Goal: Information Seeking & Learning: Learn about a topic

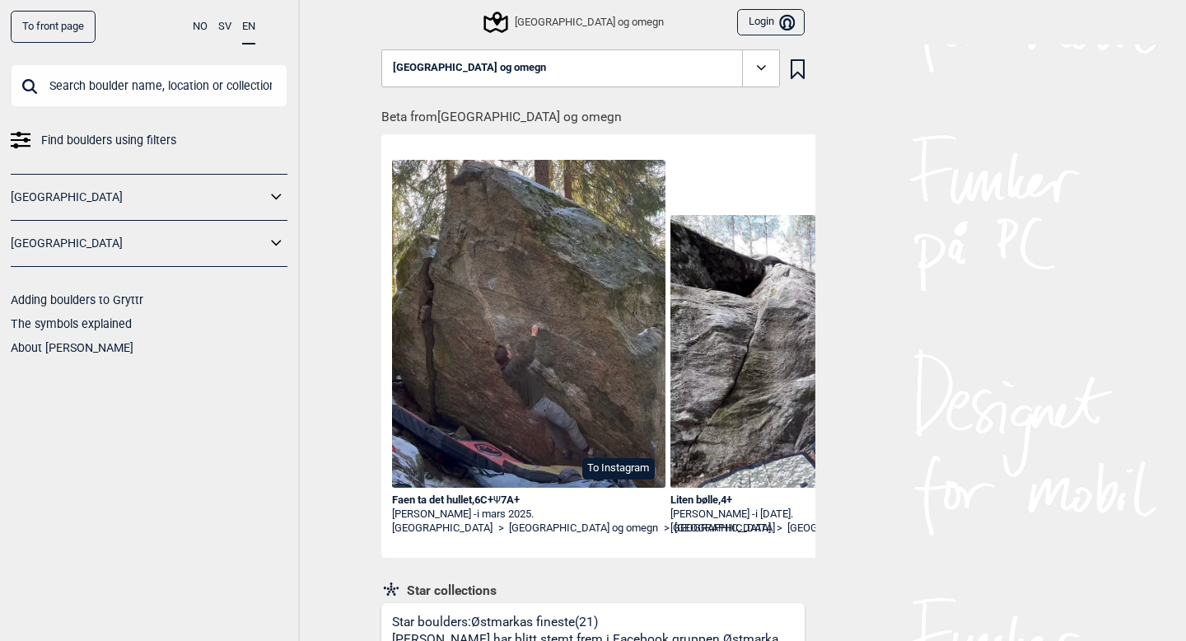
click at [100, 137] on span "Find boulders using filters" at bounding box center [108, 140] width 135 height 24
click at [753, 77] on icon at bounding box center [761, 67] width 19 height 19
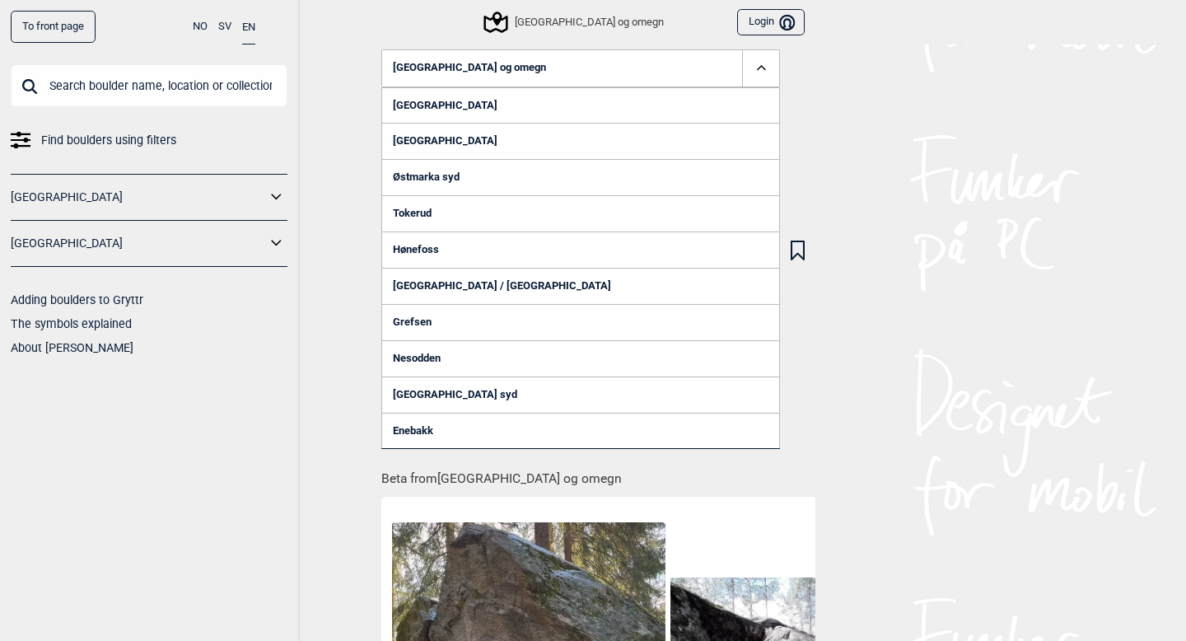
click at [752, 69] on icon at bounding box center [761, 67] width 19 height 19
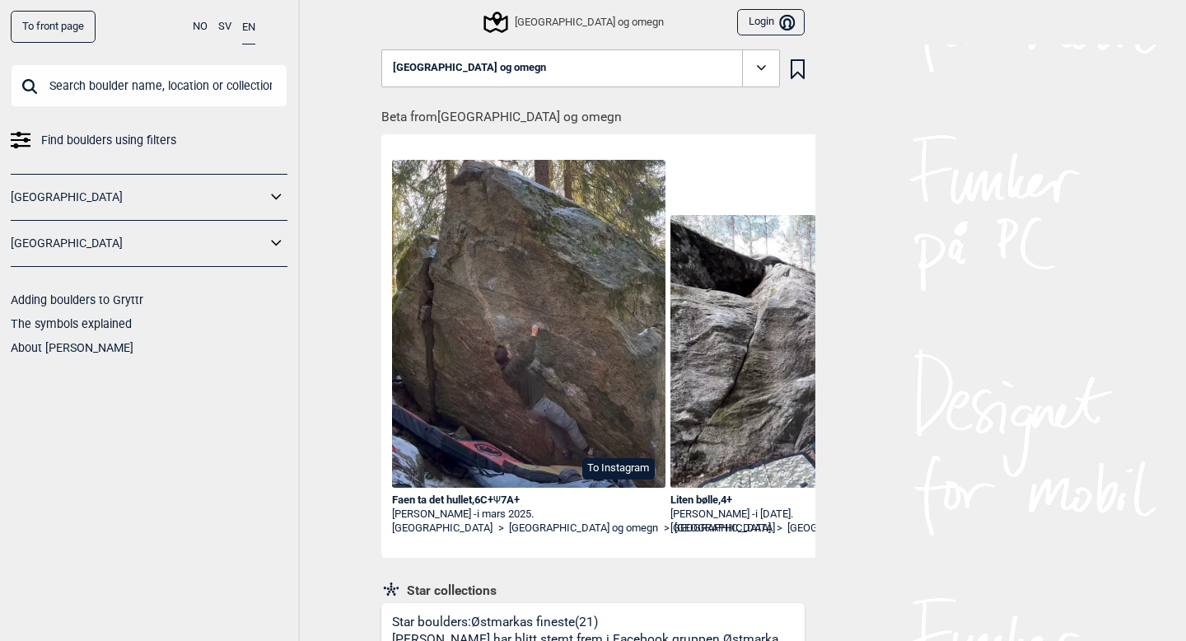
click at [197, 26] on button "NO" at bounding box center [200, 27] width 15 height 32
click at [88, 194] on link "[GEOGRAPHIC_DATA]" at bounding box center [138, 197] width 255 height 24
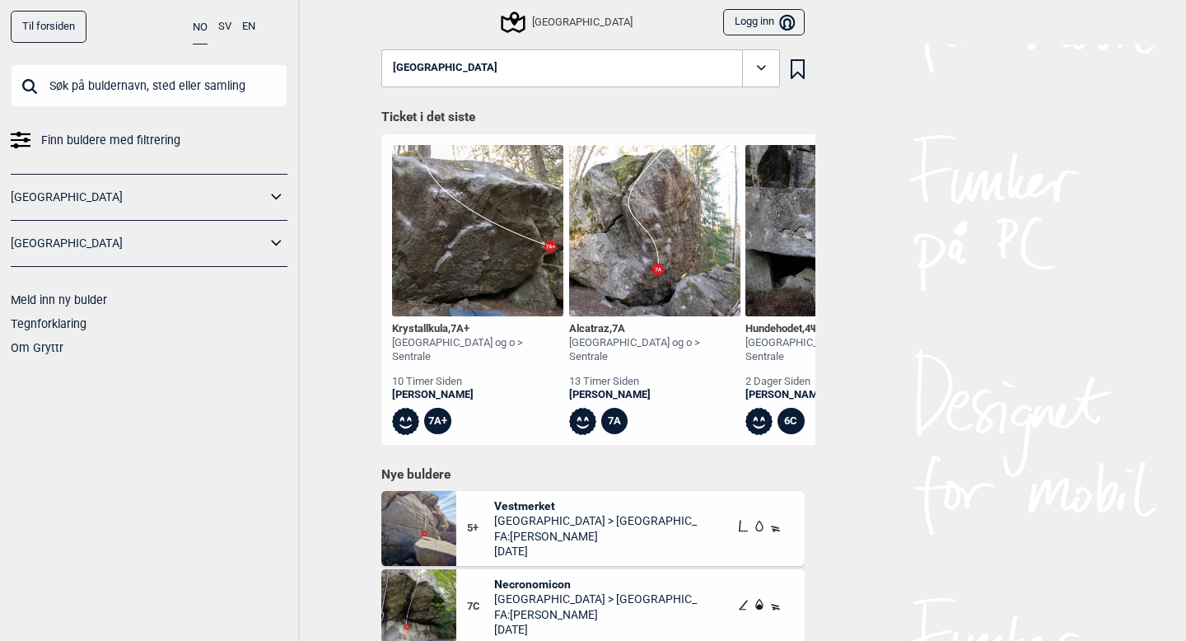
click at [281, 194] on icon at bounding box center [276, 197] width 21 height 24
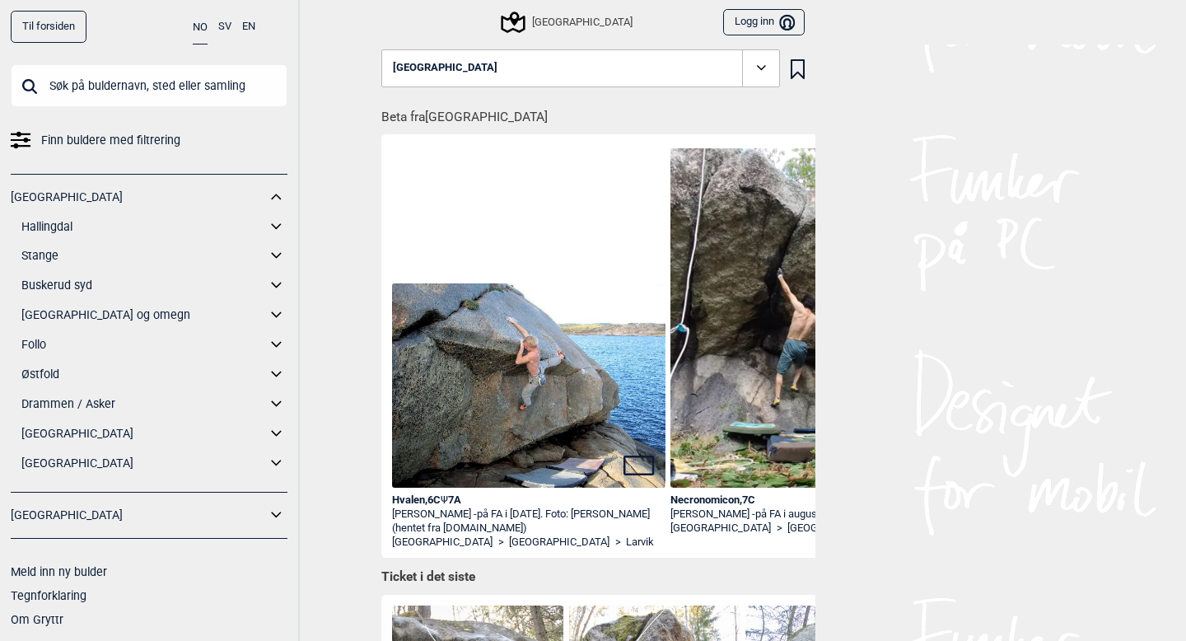
click at [273, 310] on icon at bounding box center [276, 315] width 21 height 24
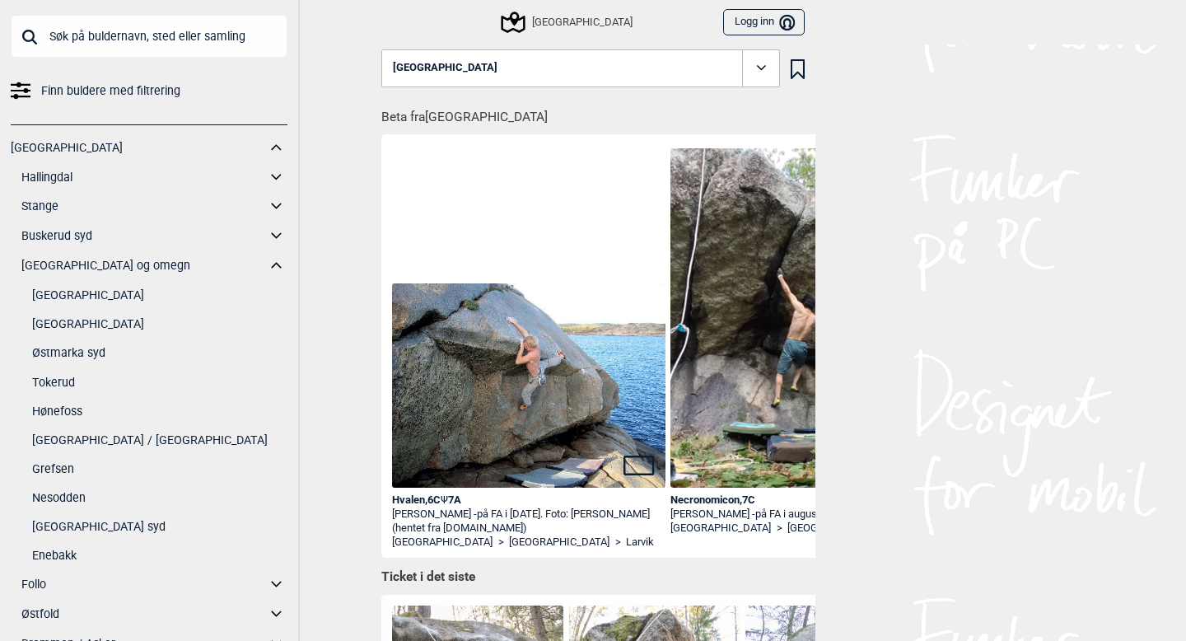
scroll to position [54, 0]
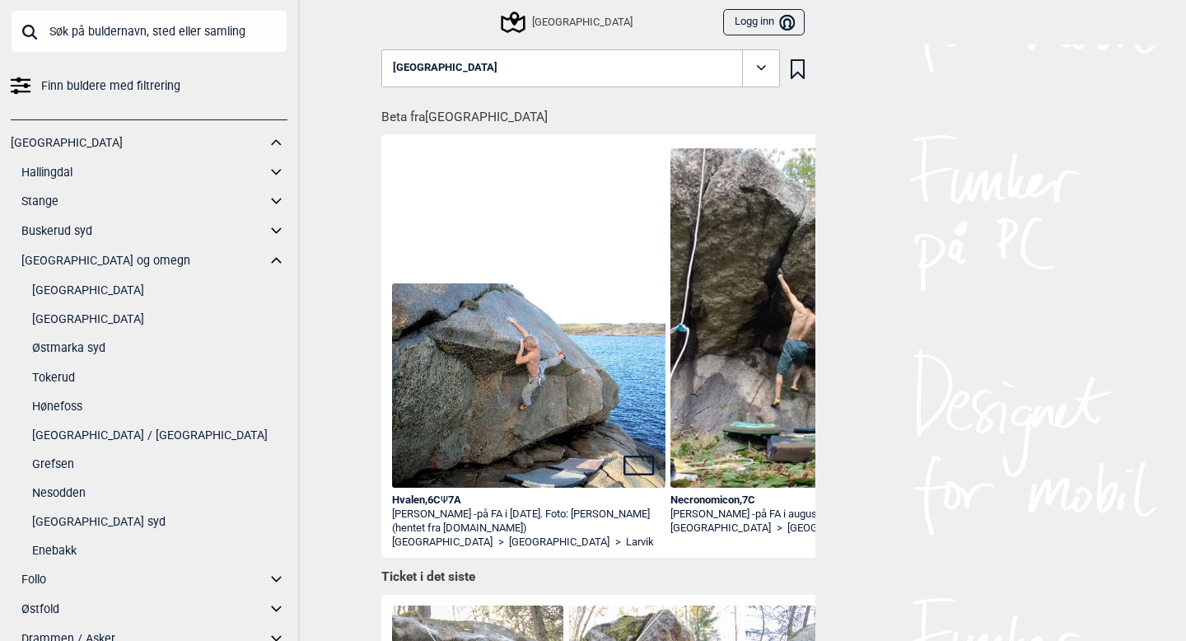
click at [91, 436] on link "[GEOGRAPHIC_DATA] / [GEOGRAPHIC_DATA]" at bounding box center [159, 435] width 255 height 24
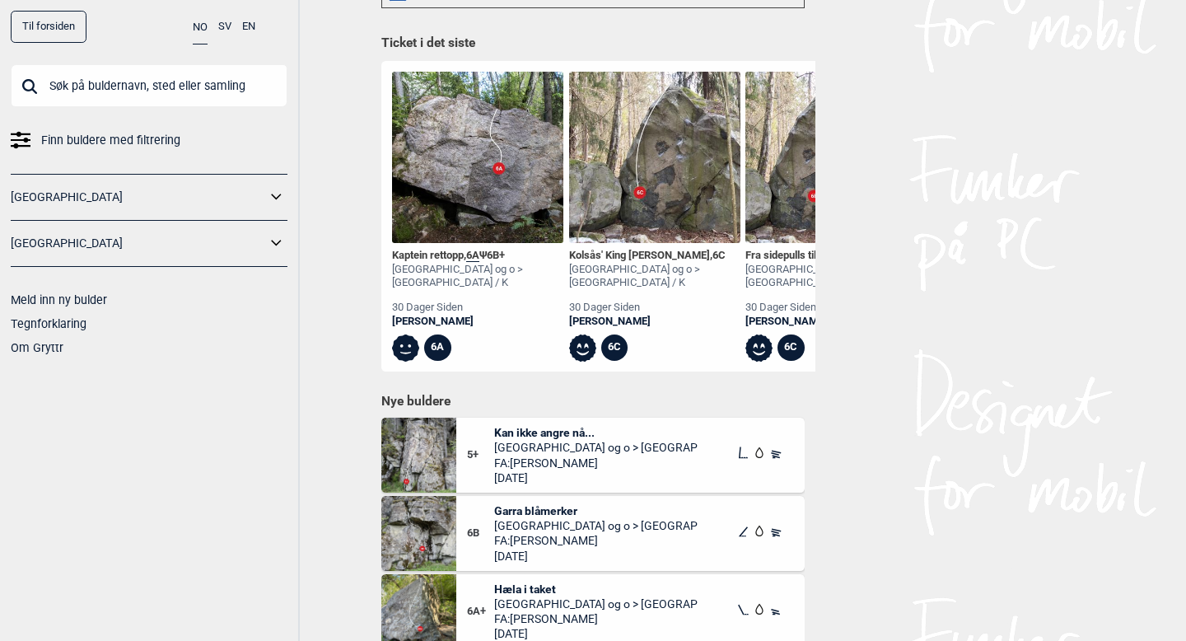
scroll to position [635, 0]
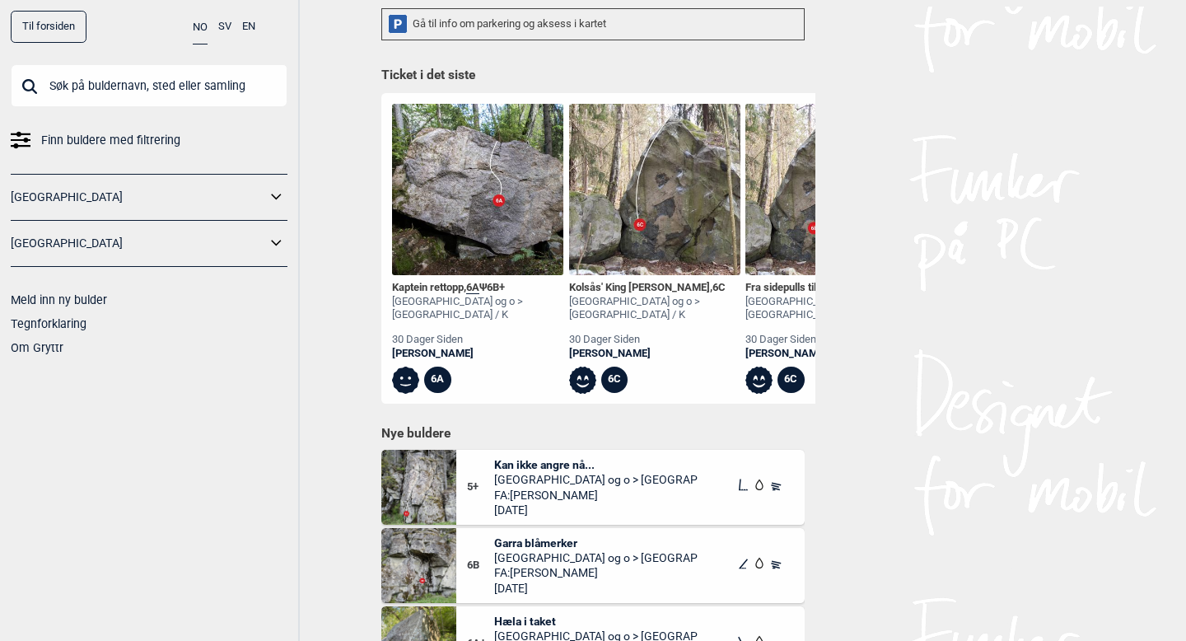
click at [808, 197] on img at bounding box center [830, 189] width 171 height 171
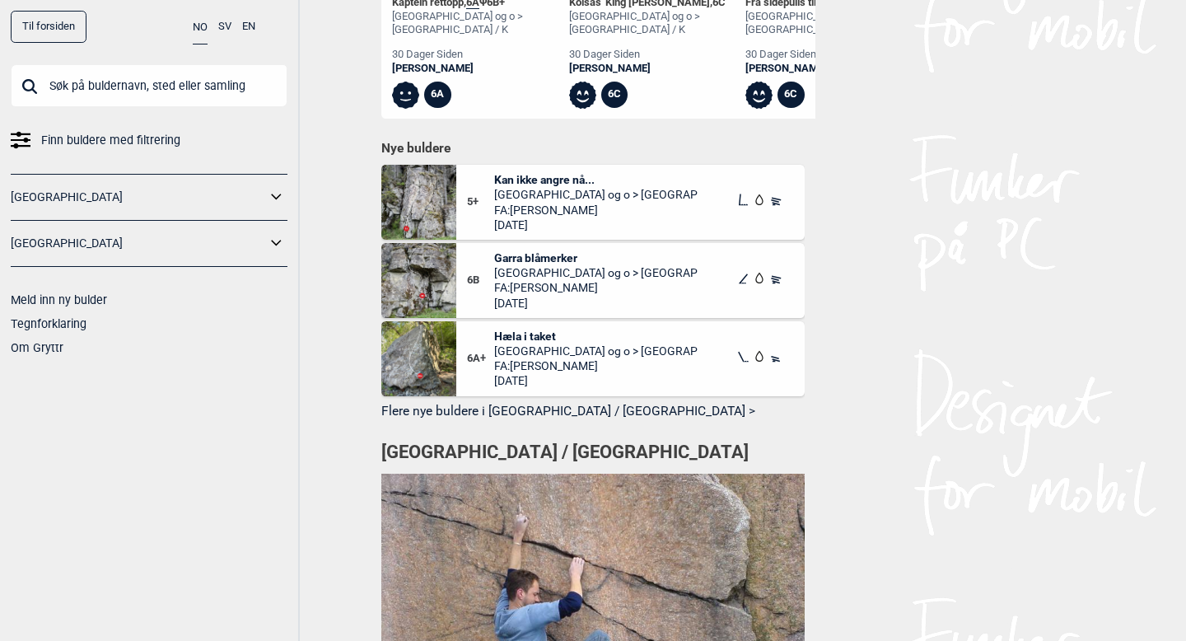
scroll to position [835, 0]
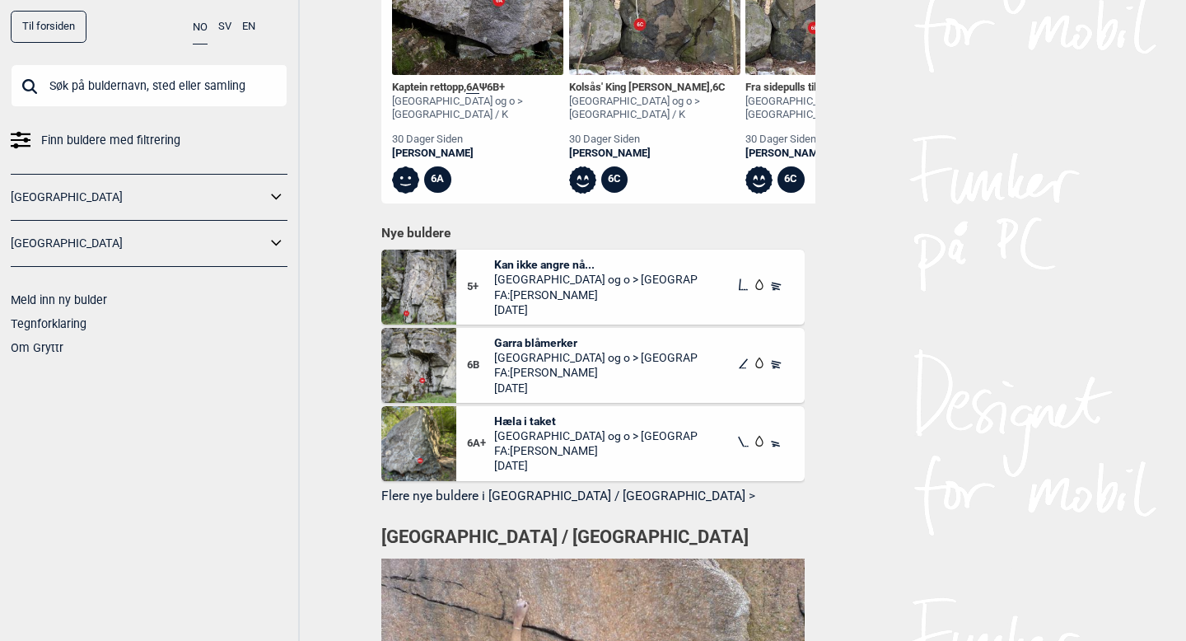
click at [451, 484] on button "Flere nye buldere i [GEOGRAPHIC_DATA] / [GEOGRAPHIC_DATA] >" at bounding box center [592, 497] width 423 height 26
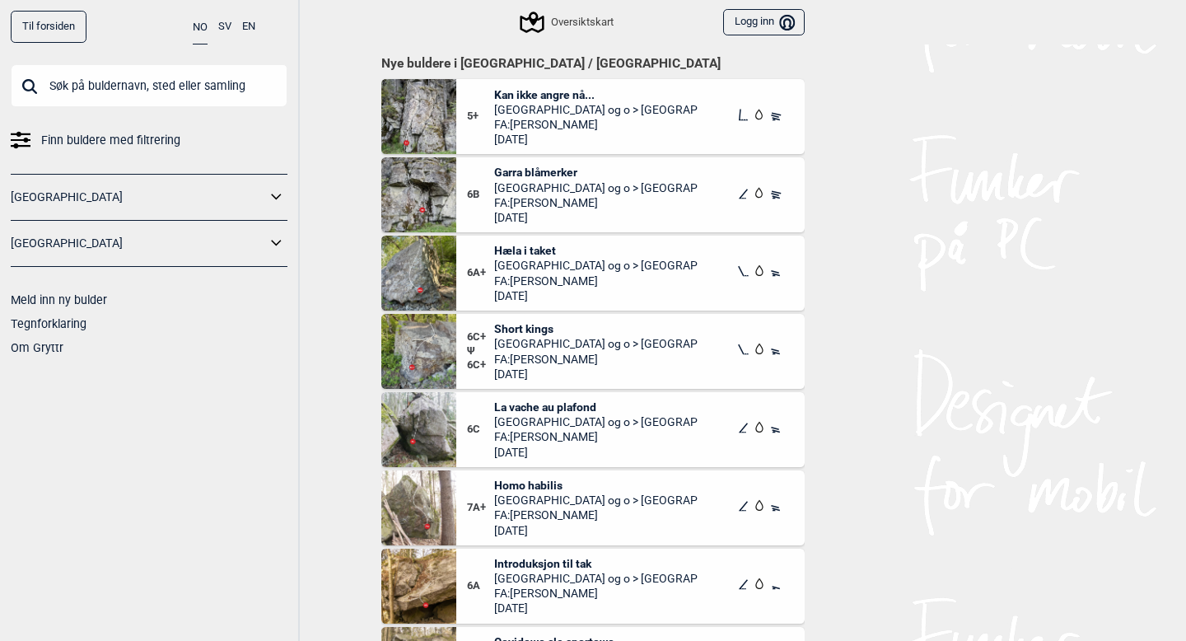
click at [404, 122] on img at bounding box center [418, 116] width 75 height 75
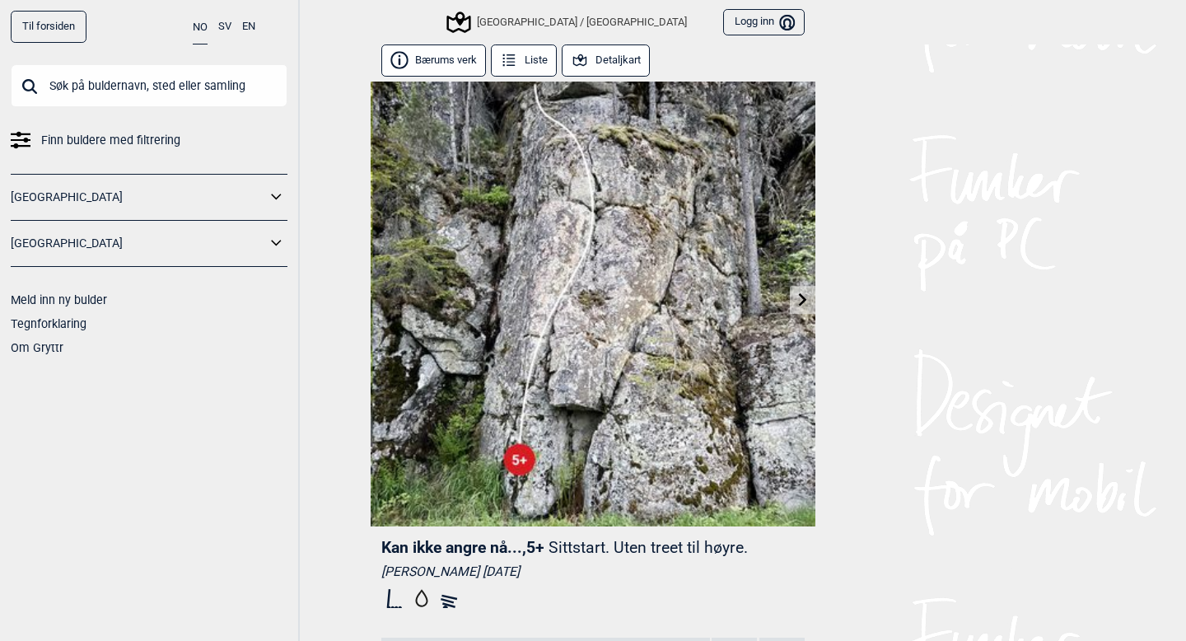
click at [808, 300] on icon at bounding box center [802, 298] width 13 height 13
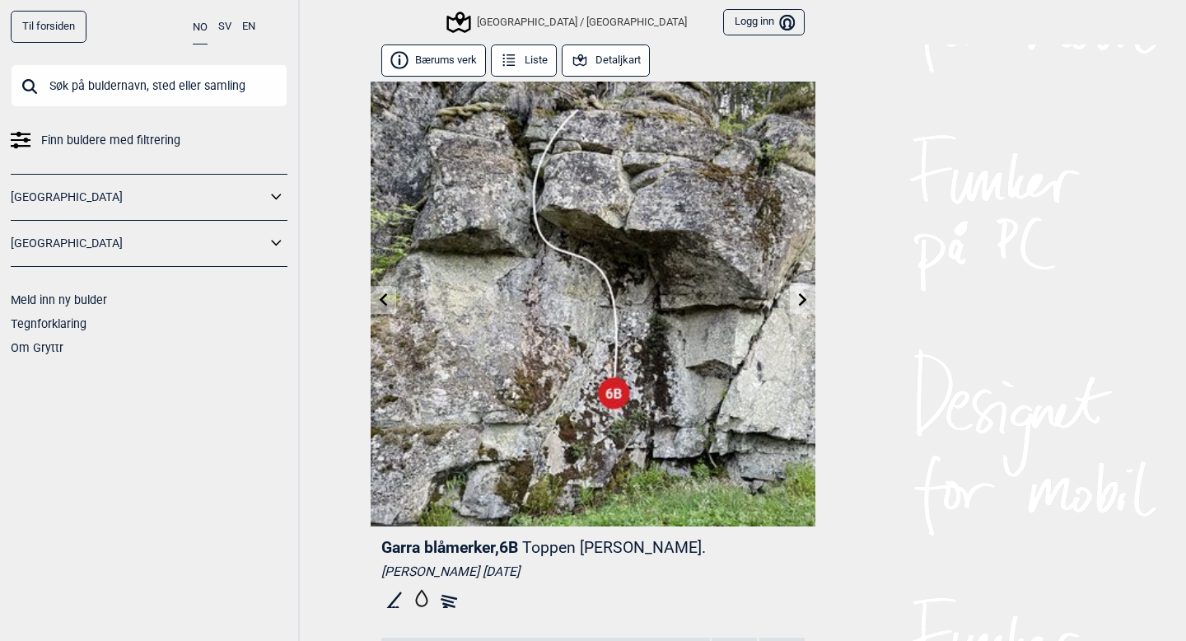
click at [805, 300] on icon at bounding box center [803, 298] width 8 height 13
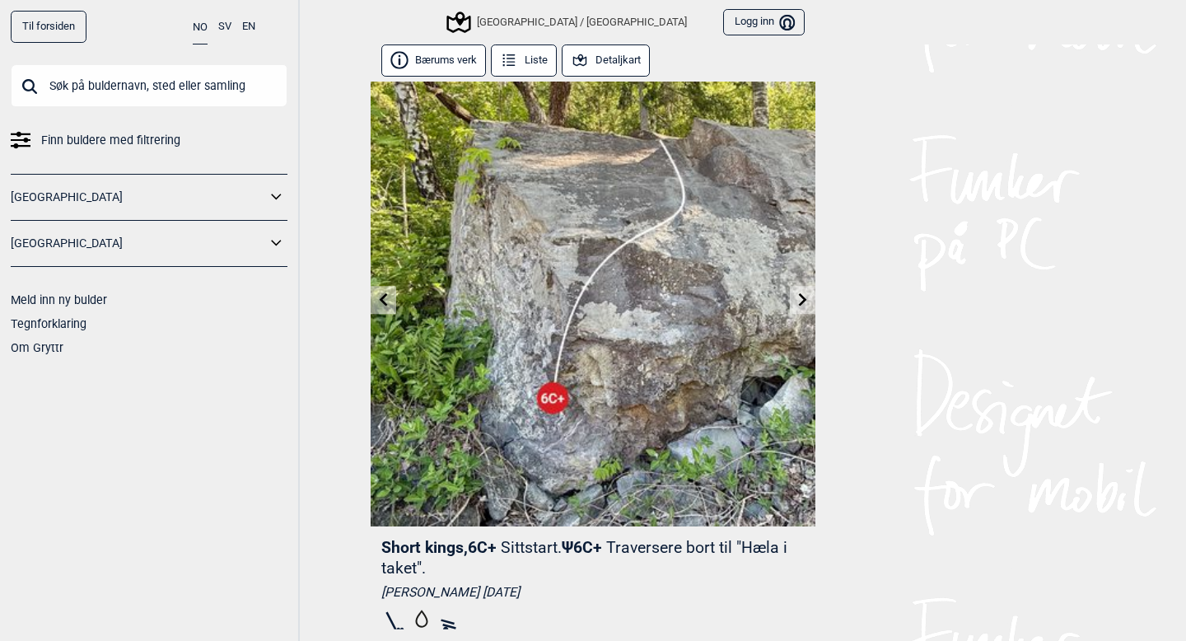
click at [805, 300] on icon at bounding box center [803, 298] width 8 height 13
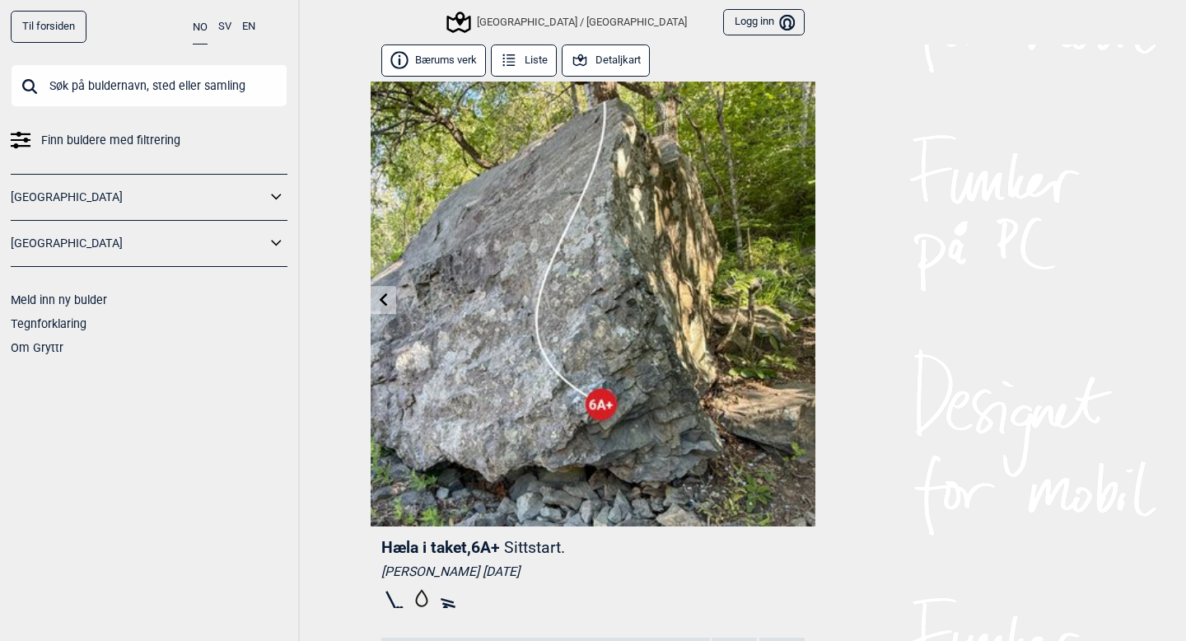
click at [805, 300] on img at bounding box center [593, 304] width 445 height 445
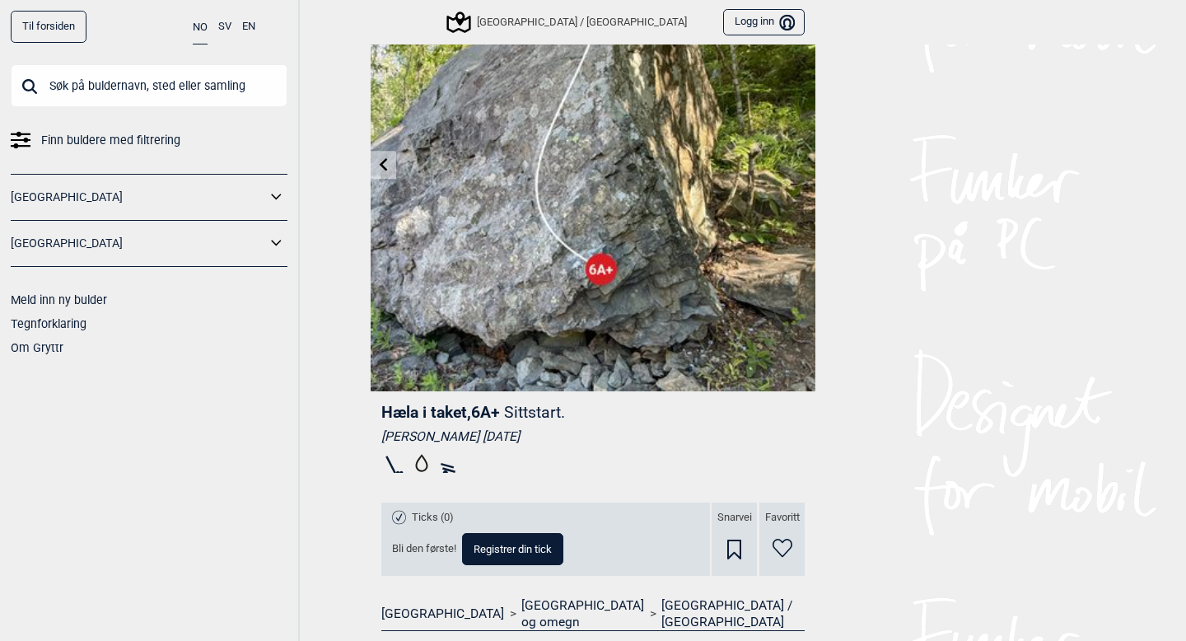
scroll to position [147, 0]
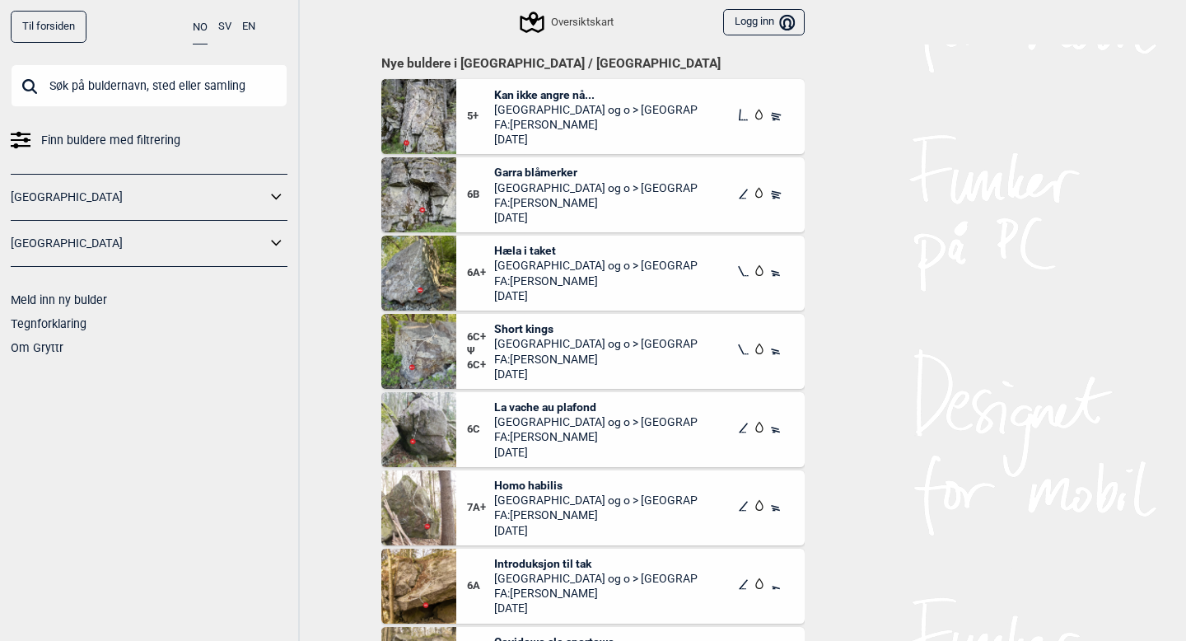
click at [446, 276] on img at bounding box center [418, 273] width 75 height 75
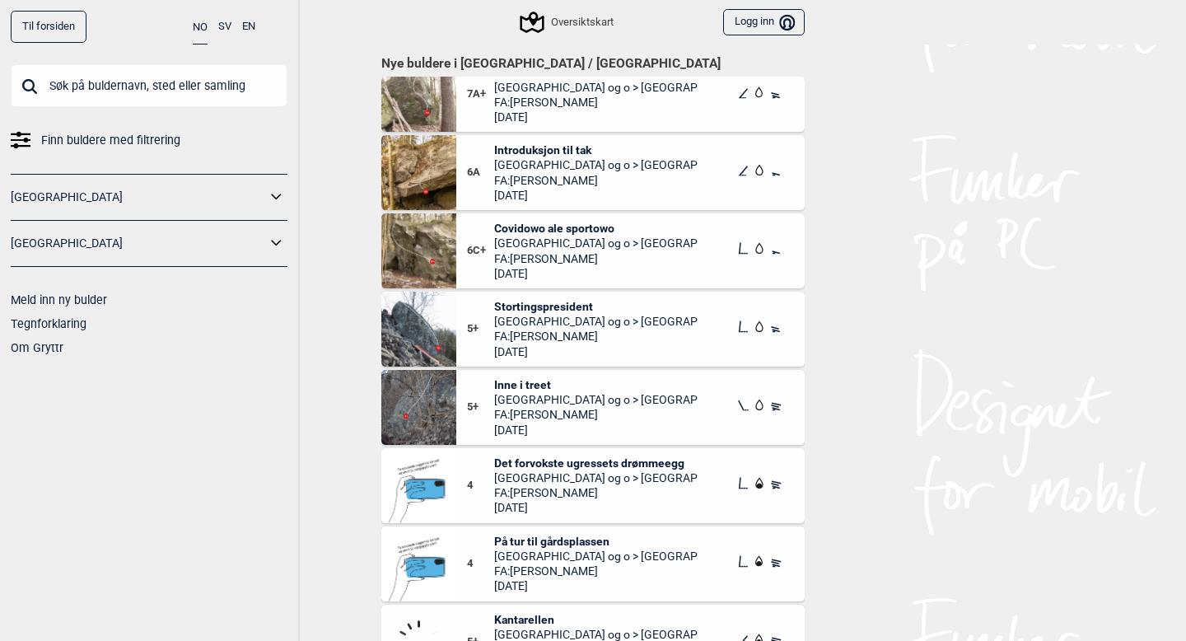
scroll to position [429, 0]
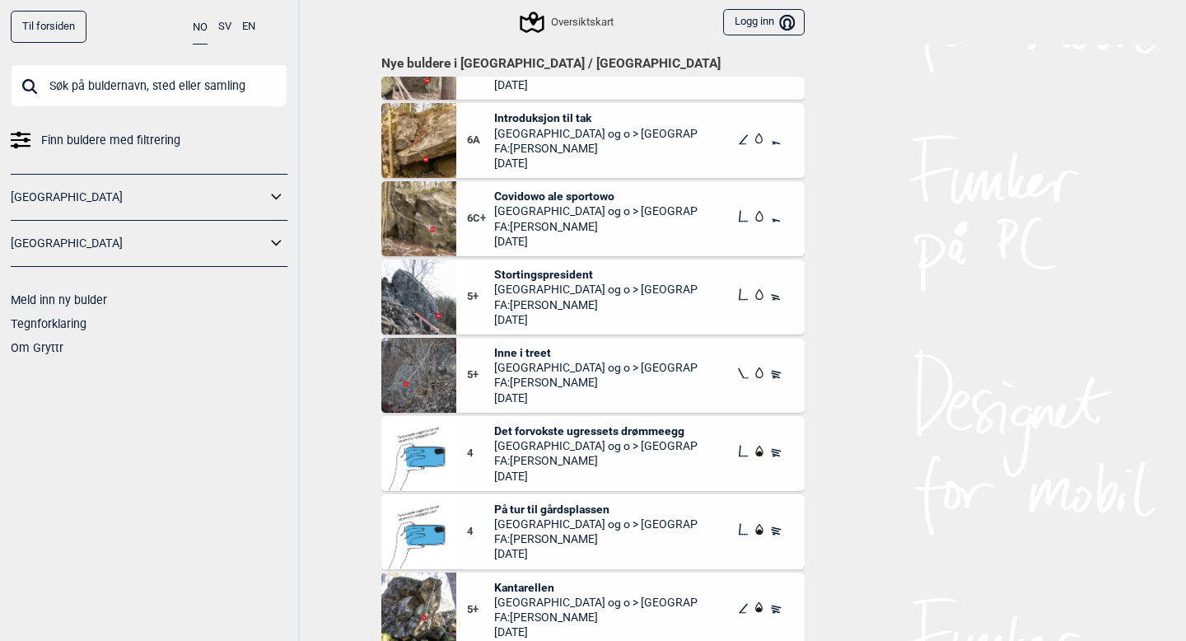
click at [418, 298] on img at bounding box center [418, 296] width 75 height 75
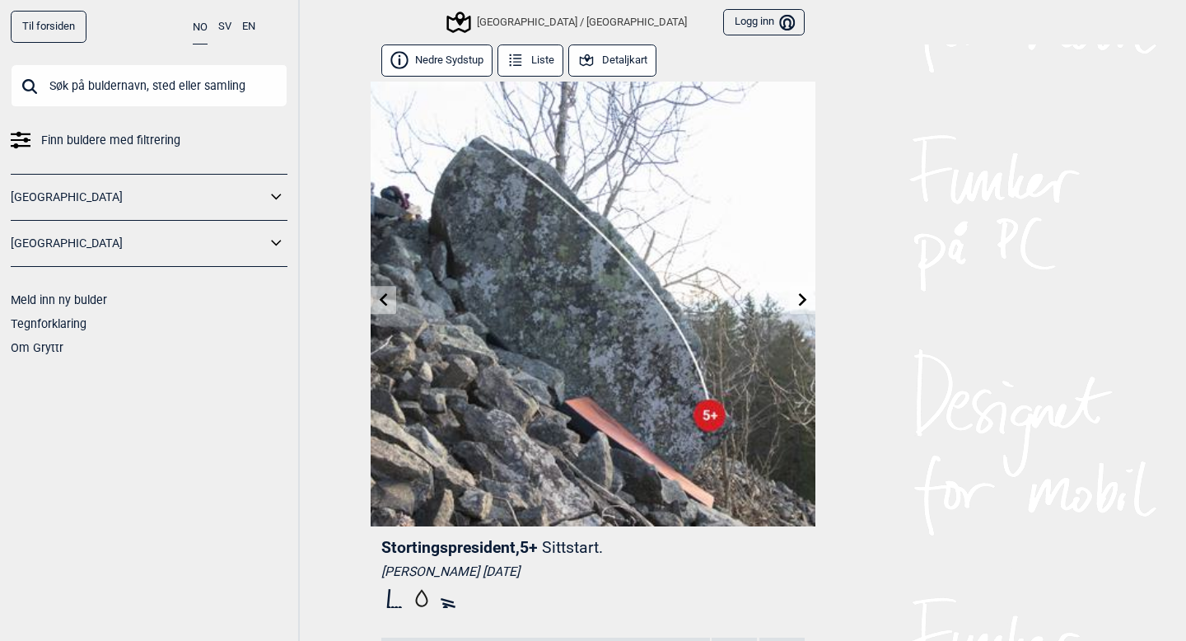
click at [800, 299] on icon at bounding box center [802, 298] width 13 height 13
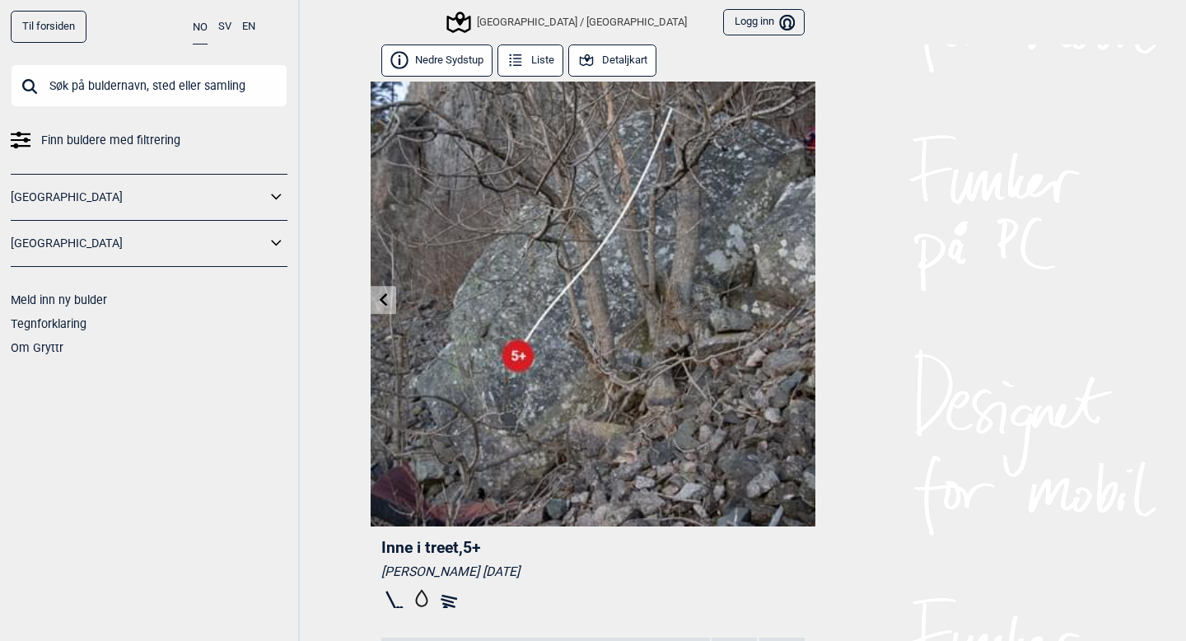
click at [800, 299] on img at bounding box center [593, 304] width 445 height 445
click at [1010, 297] on div "Til forsiden NO SV EN Finn buldere med filtrering [GEOGRAPHIC_DATA] [GEOGRAPHIC…" at bounding box center [593, 320] width 1186 height 641
